Goal: Browse casually

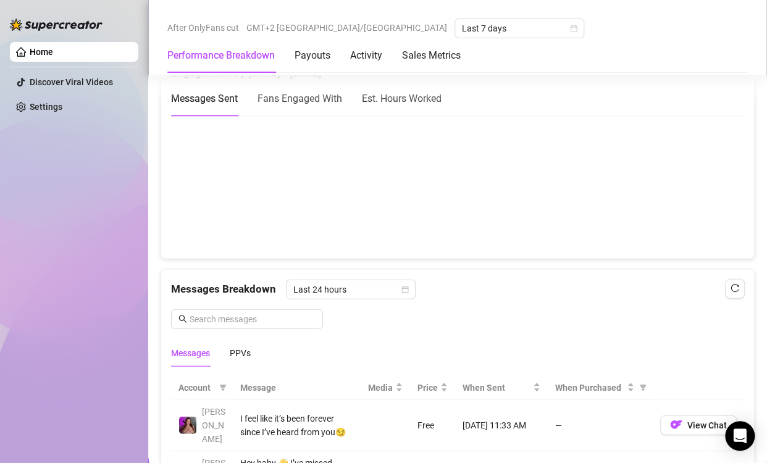
scroll to position [987, 0]
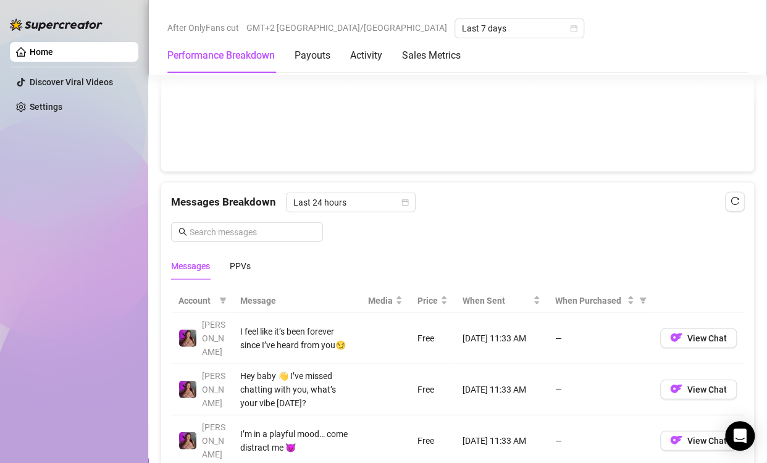
click at [690, 98] on canvas at bounding box center [452, 99] width 562 height 123
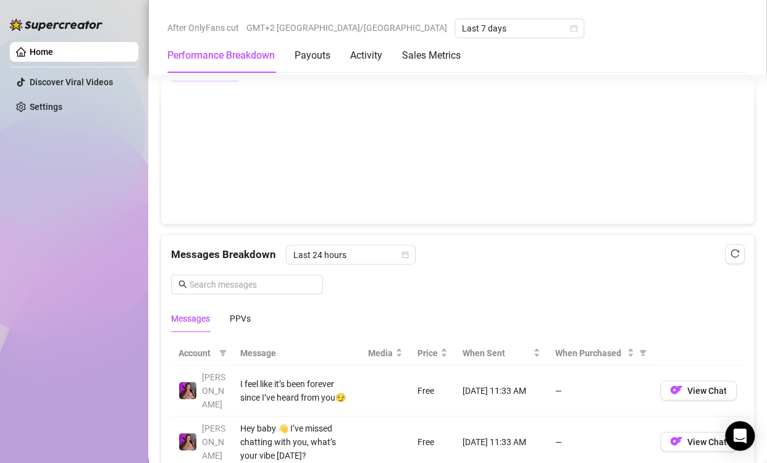
scroll to position [926, 0]
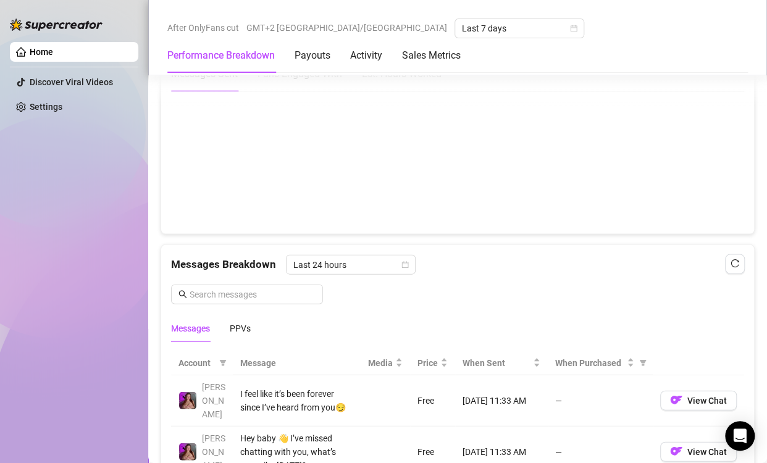
click at [702, 156] on canvas at bounding box center [452, 161] width 562 height 123
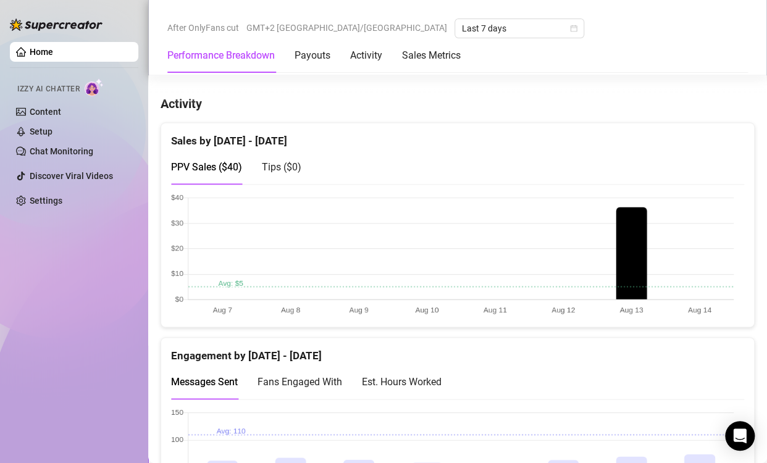
scroll to position [617, 0]
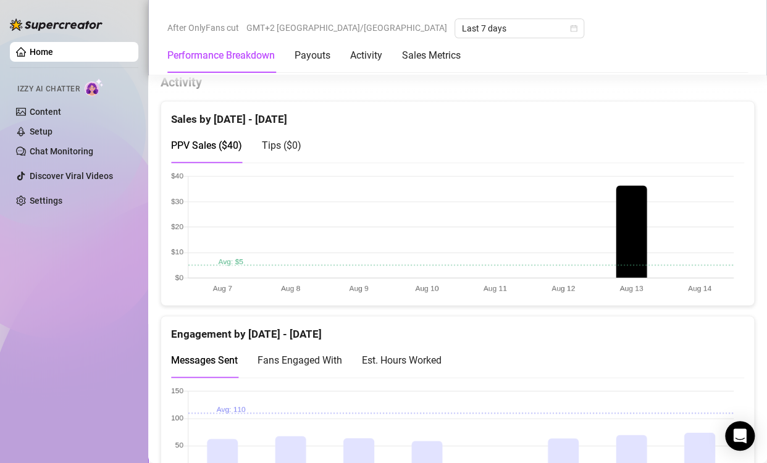
click at [708, 414] on canvas at bounding box center [452, 447] width 562 height 123
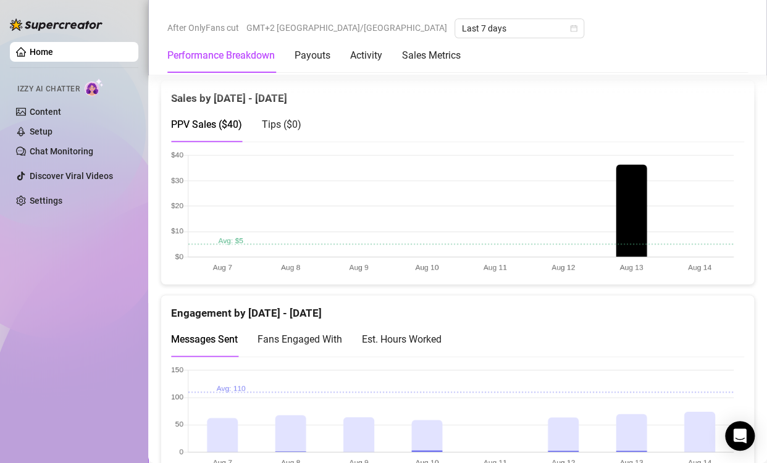
scroll to position [679, 0]
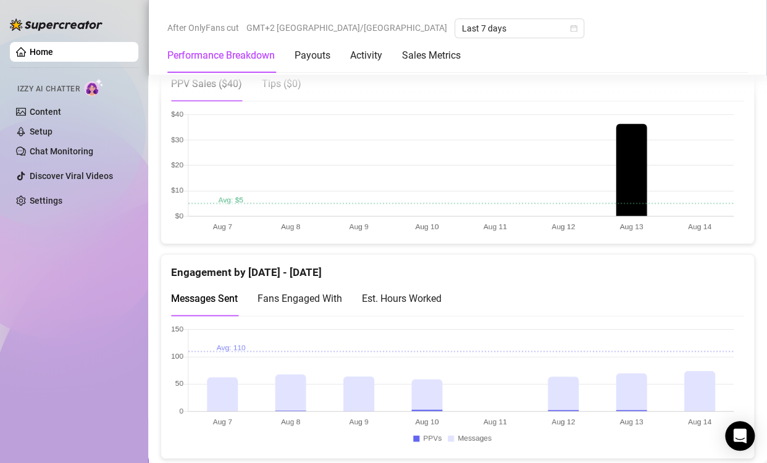
click at [696, 359] on canvas at bounding box center [452, 386] width 562 height 123
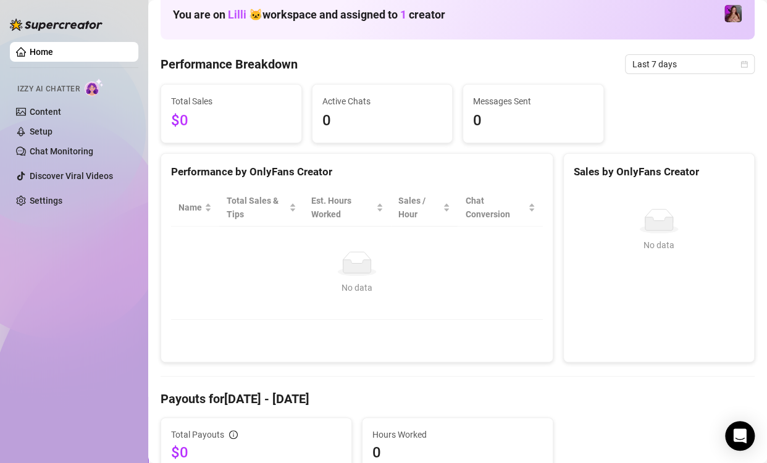
scroll to position [0, 0]
